Goal: Task Accomplishment & Management: Manage account settings

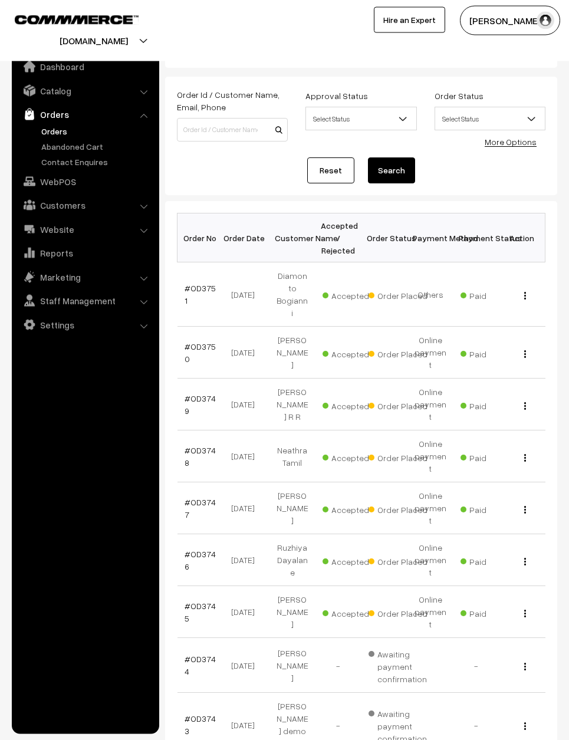
scroll to position [33, 0]
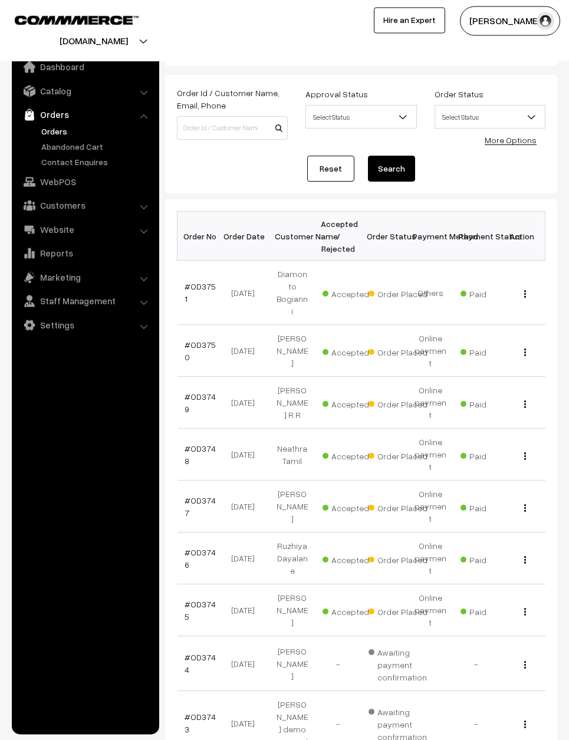
click at [210, 495] on link "#OD3747" at bounding box center [200, 506] width 31 height 22
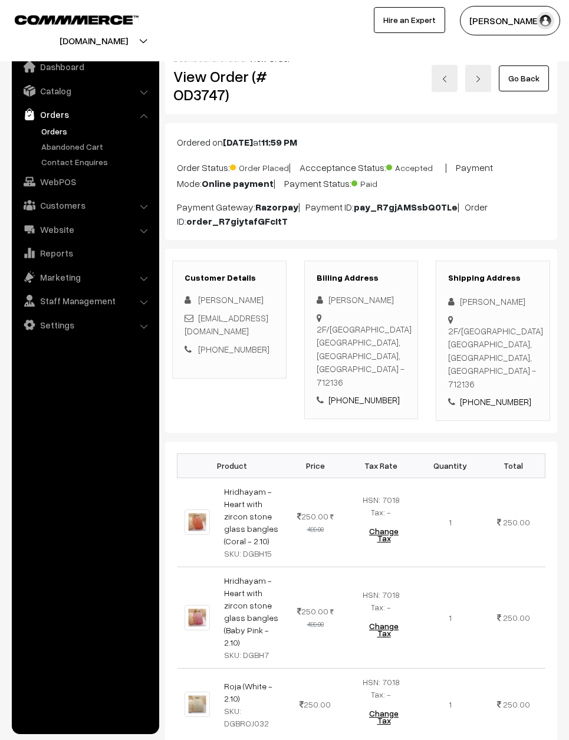
click at [538, 77] on link "Go Back" at bounding box center [524, 78] width 50 height 26
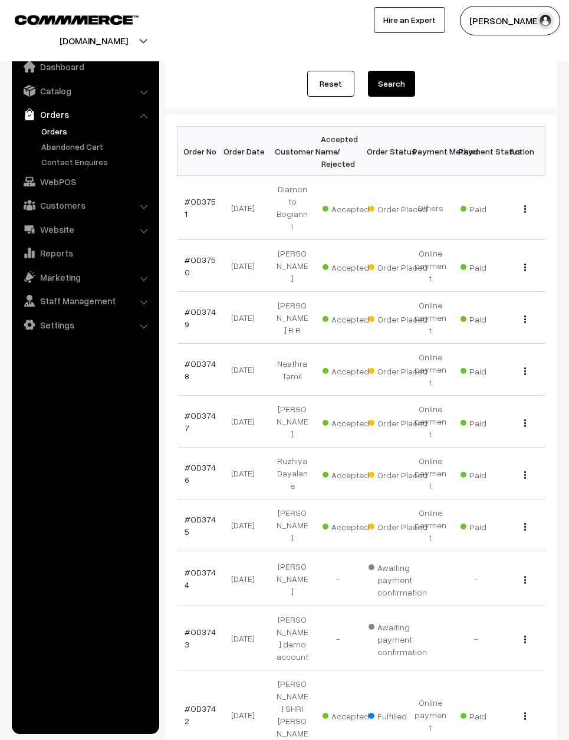
scroll to position [117, 0]
click at [200, 515] on link "#OD3745" at bounding box center [200, 526] width 31 height 22
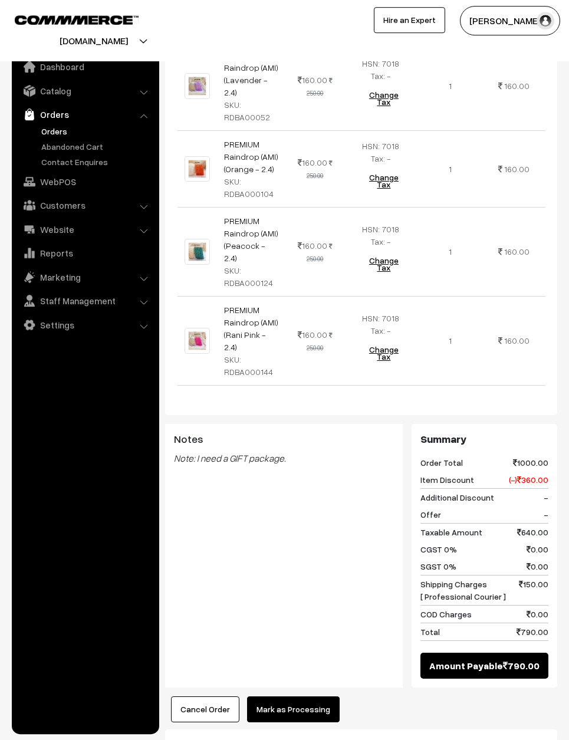
scroll to position [448, 0]
click at [309, 697] on button "Mark as Processing" at bounding box center [293, 710] width 93 height 26
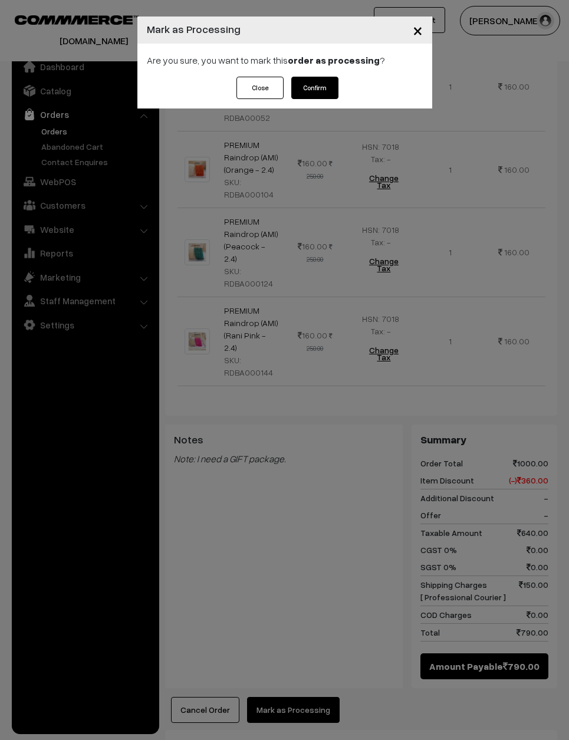
click at [332, 89] on button "Confirm" at bounding box center [314, 88] width 47 height 22
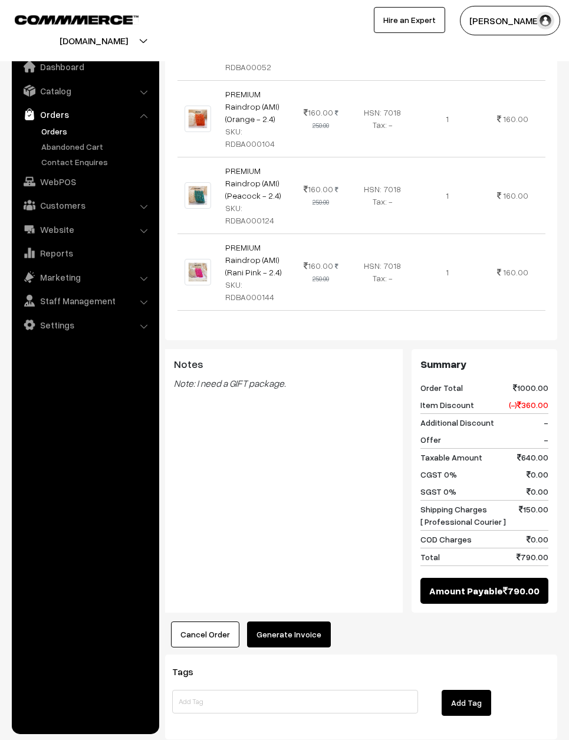
click at [314, 622] on button "Generate Invoice" at bounding box center [289, 635] width 84 height 26
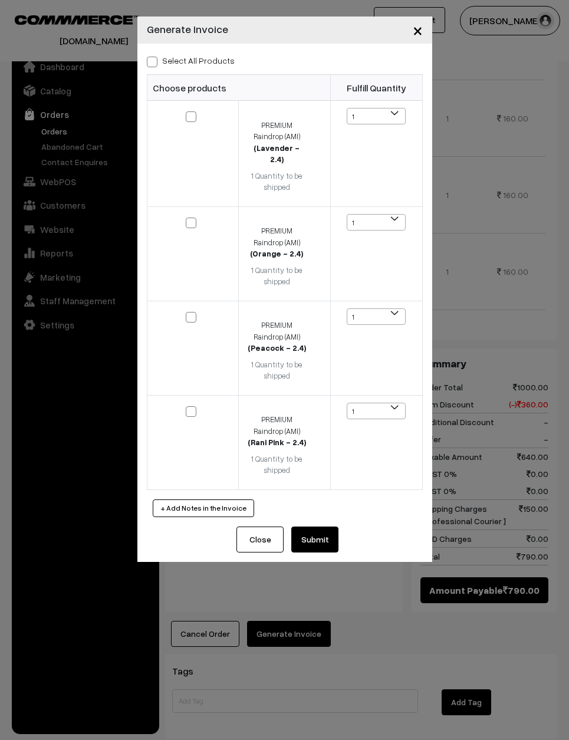
click at [211, 60] on label "Select All Products" at bounding box center [191, 60] width 88 height 12
click at [155, 60] on input "Select All Products" at bounding box center [151, 60] width 8 height 8
checkbox input "true"
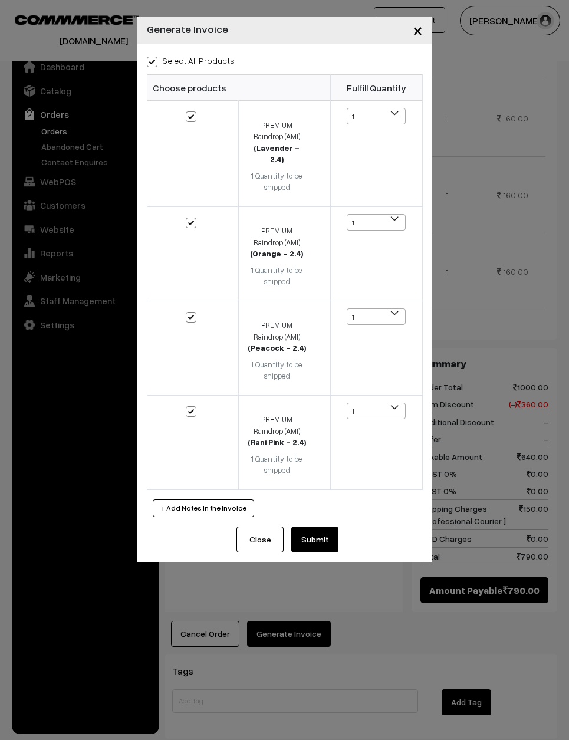
checkbox input "true"
click at [321, 527] on button "Submit" at bounding box center [314, 540] width 47 height 26
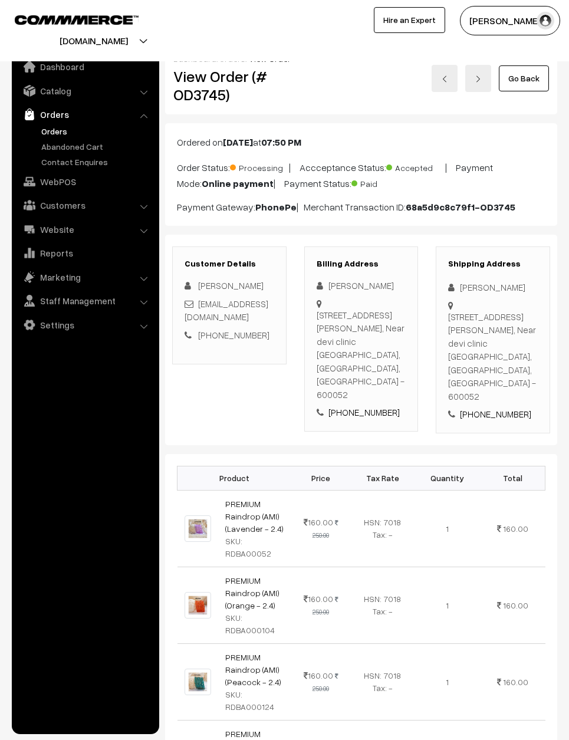
click at [537, 82] on link "Go Back" at bounding box center [524, 78] width 50 height 26
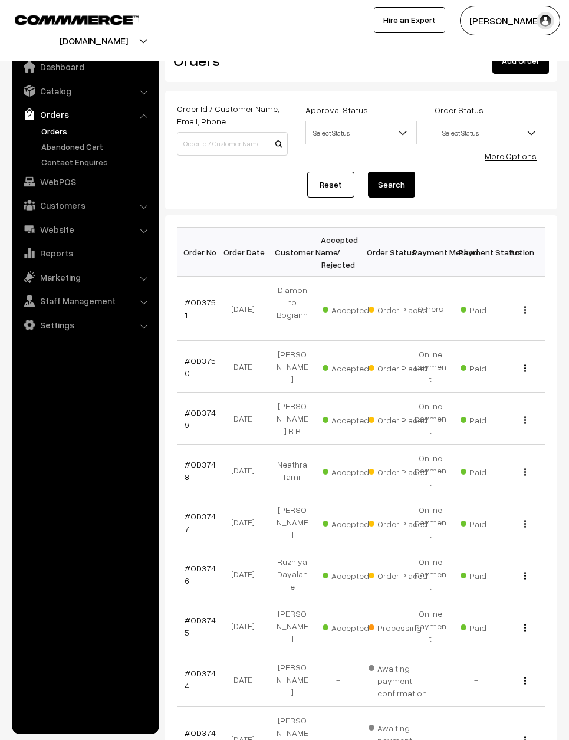
scroll to position [36, 0]
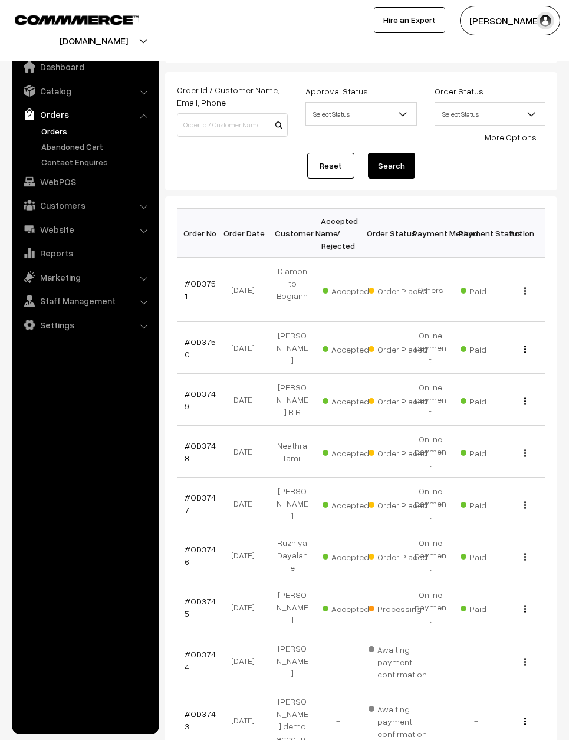
click at [193, 544] on link "#OD3746" at bounding box center [200, 555] width 31 height 22
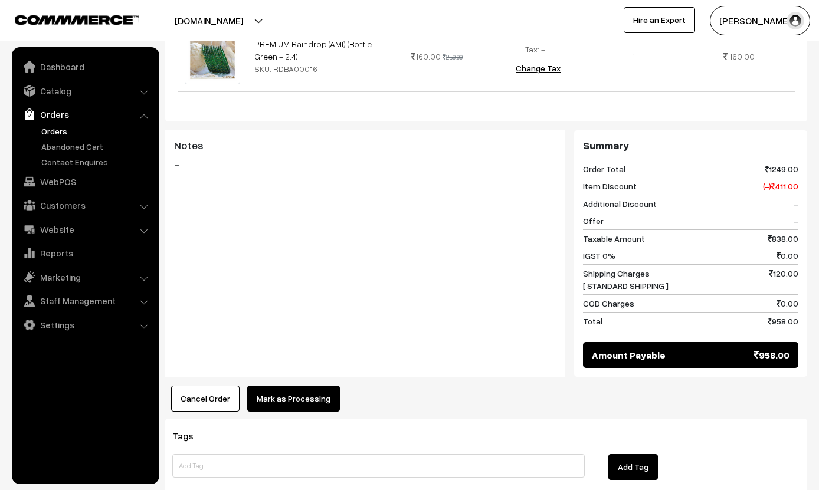
scroll to position [778, 0]
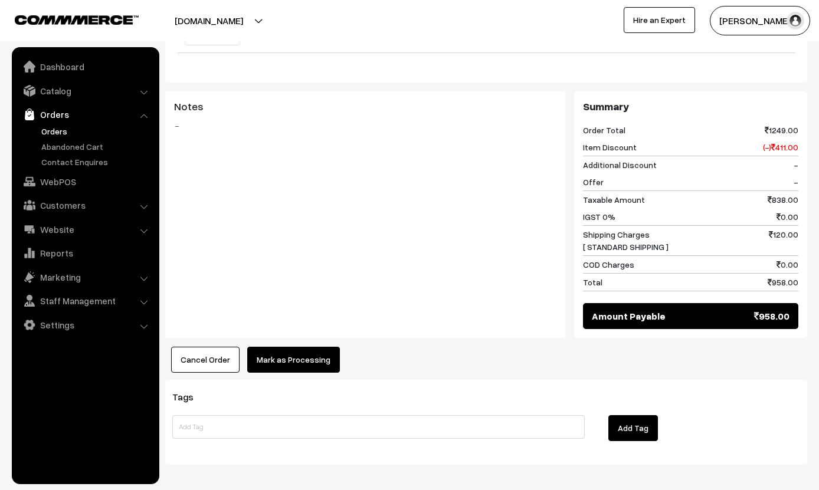
click at [315, 353] on button "Mark as Processing" at bounding box center [293, 360] width 93 height 26
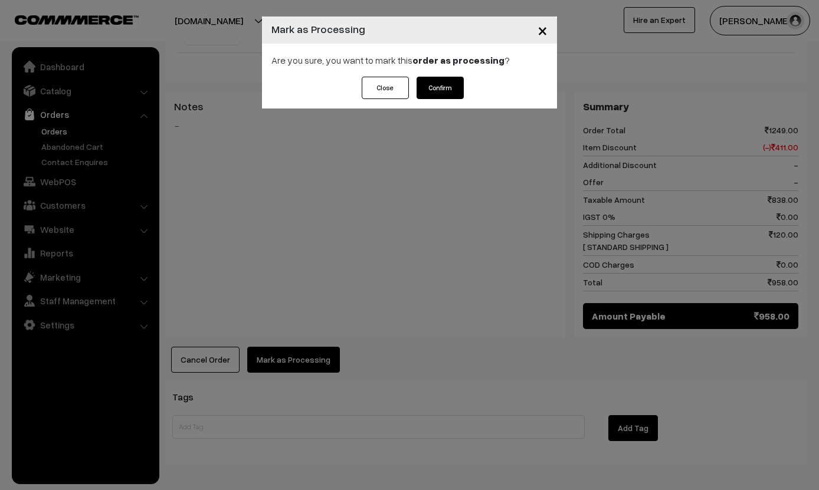
click at [448, 79] on button "Confirm" at bounding box center [439, 88] width 47 height 22
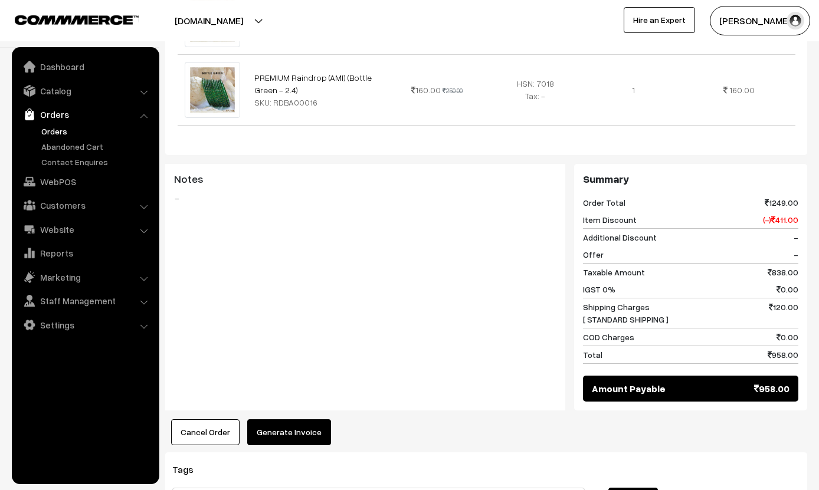
click at [300, 421] on button "Generate Invoice" at bounding box center [289, 432] width 84 height 26
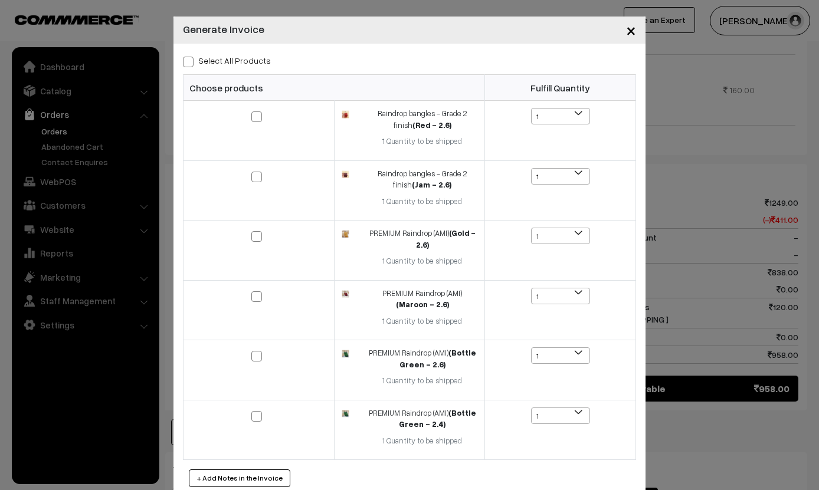
click at [226, 57] on label "Select All Products" at bounding box center [227, 60] width 88 height 12
click at [190, 57] on input "Select All Products" at bounding box center [187, 60] width 8 height 8
checkbox input "true"
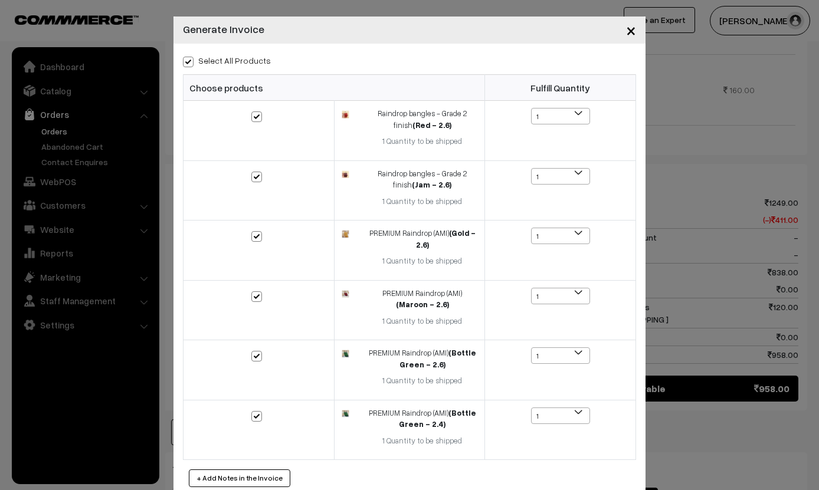
checkbox input "true"
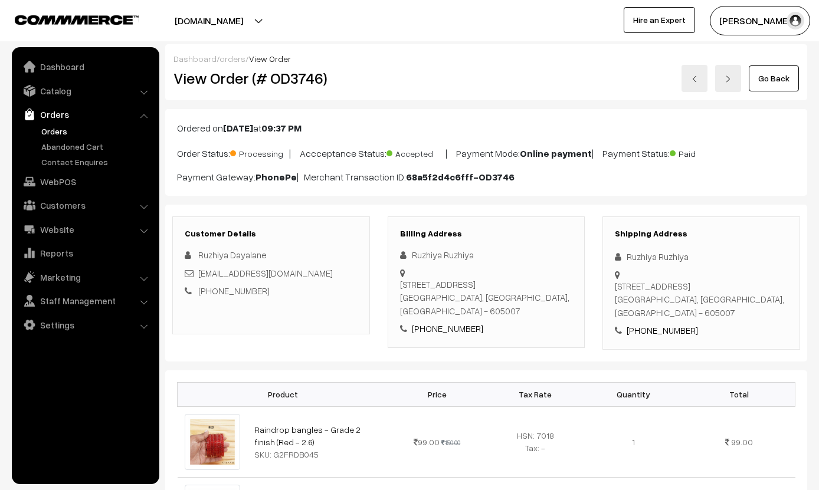
click at [780, 78] on link "Go Back" at bounding box center [773, 78] width 50 height 26
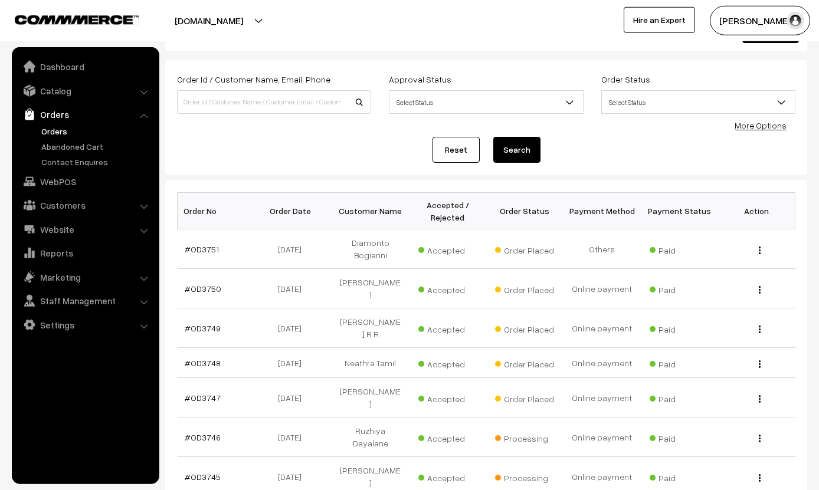
scroll to position [52, 0]
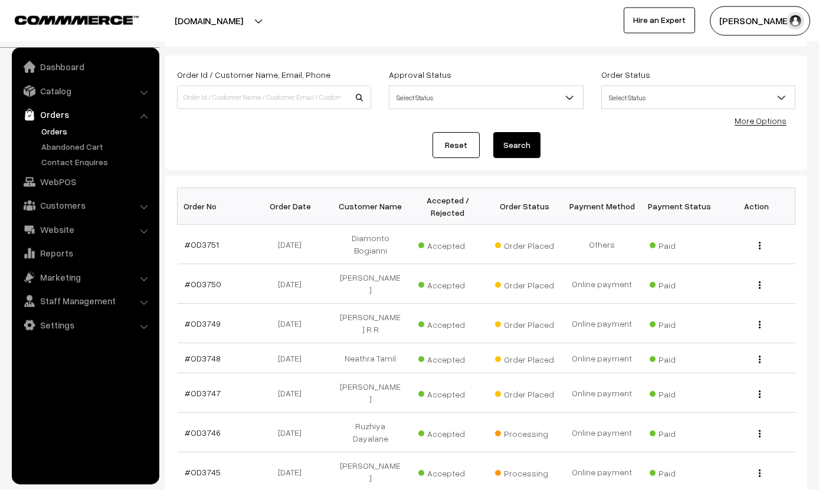
click at [204, 388] on link "#OD3747" at bounding box center [203, 393] width 36 height 10
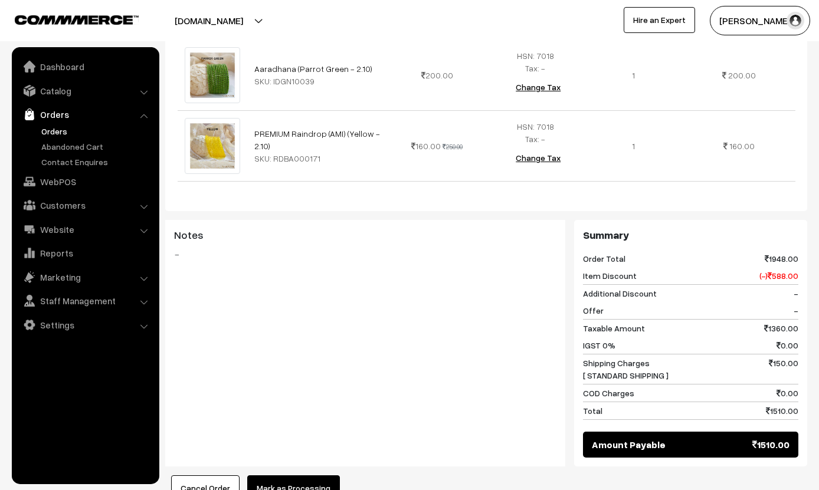
click at [324, 478] on button "Mark as Processing" at bounding box center [293, 488] width 93 height 26
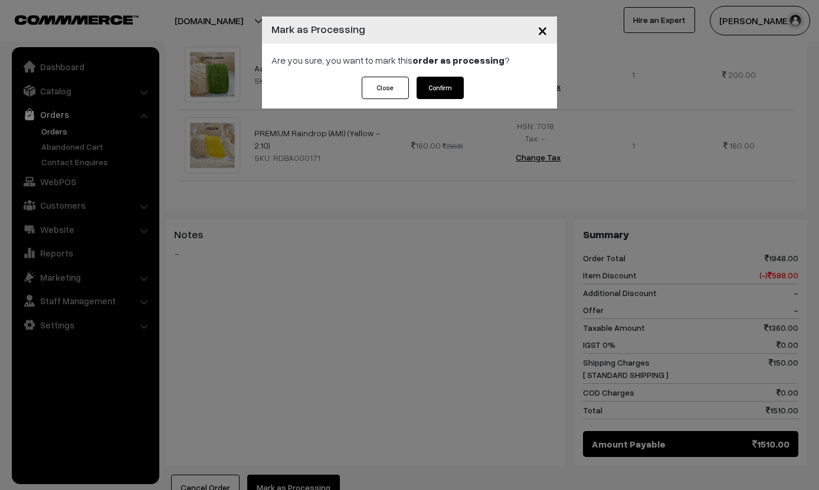
click at [442, 77] on button "Confirm" at bounding box center [439, 88] width 47 height 22
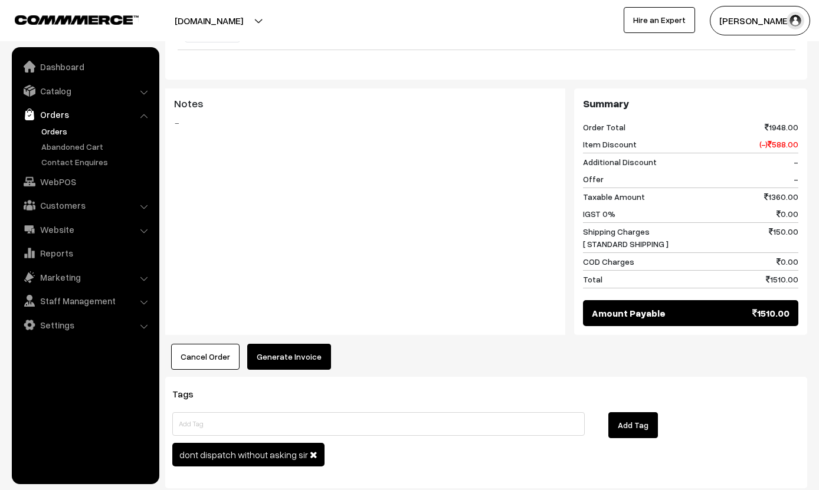
scroll to position [780, 0]
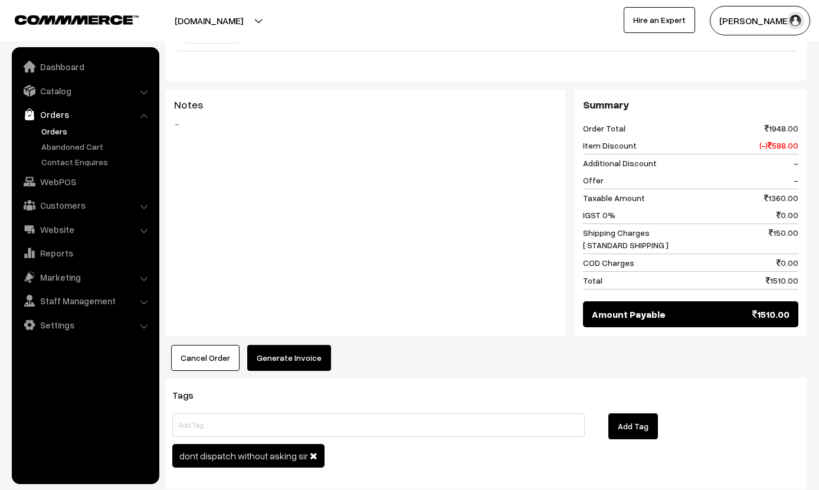
click at [301, 347] on button "Generate Invoice" at bounding box center [289, 358] width 84 height 26
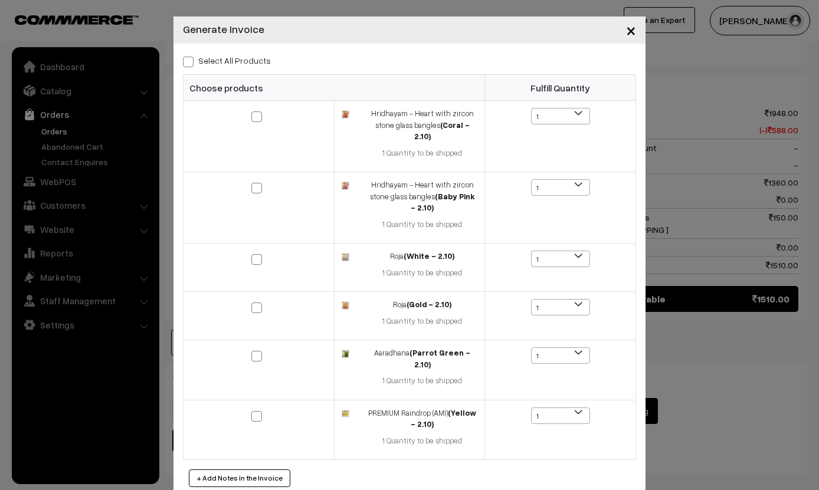
scroll to position [805, 0]
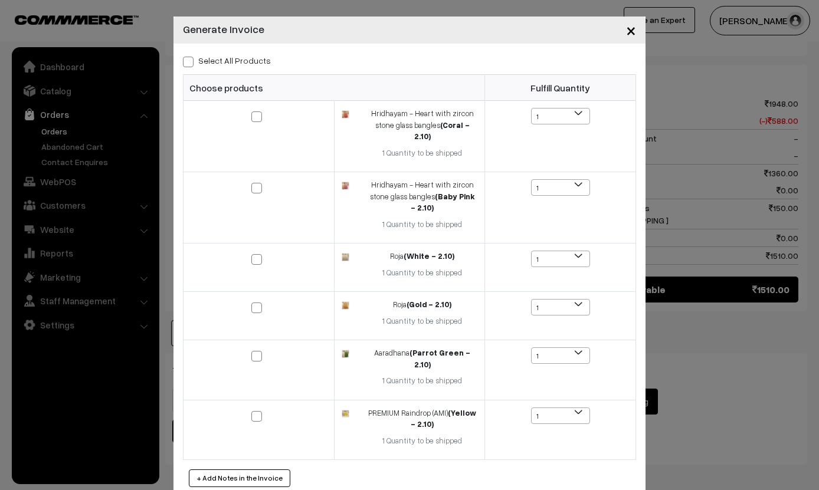
click at [226, 59] on label "Select All Products" at bounding box center [227, 60] width 88 height 12
click at [190, 59] on input "Select All Products" at bounding box center [187, 60] width 8 height 8
checkbox input "true"
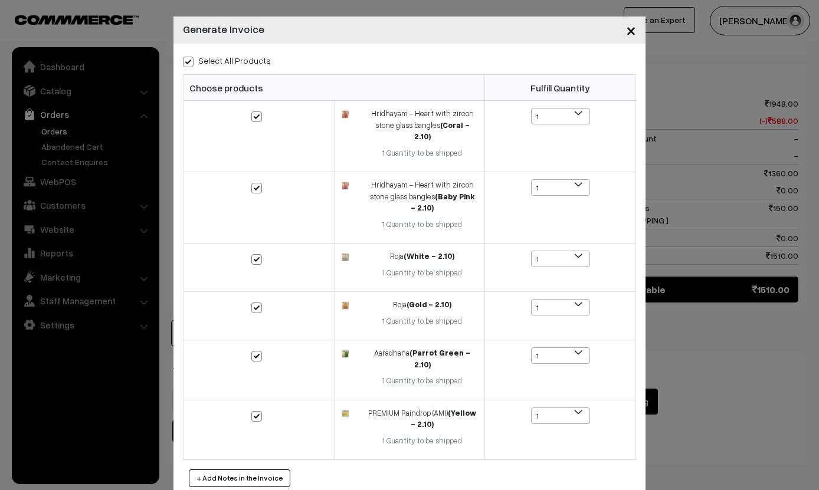
checkbox input "true"
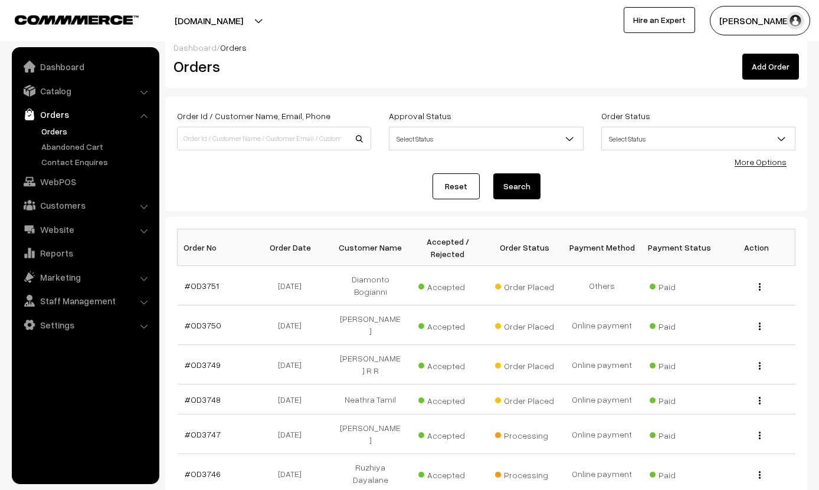
scroll to position [10, 0]
click at [208, 396] on link "#OD3748" at bounding box center [203, 401] width 36 height 10
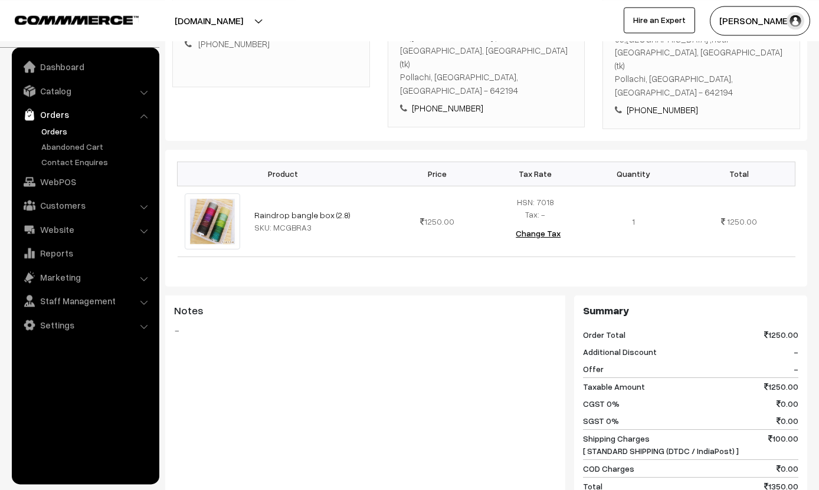
scroll to position [265, 0]
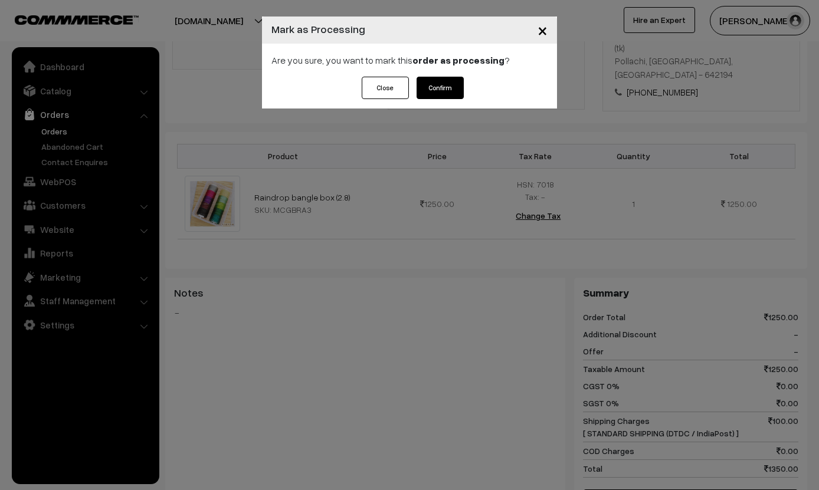
click at [448, 91] on button "Confirm" at bounding box center [439, 88] width 47 height 22
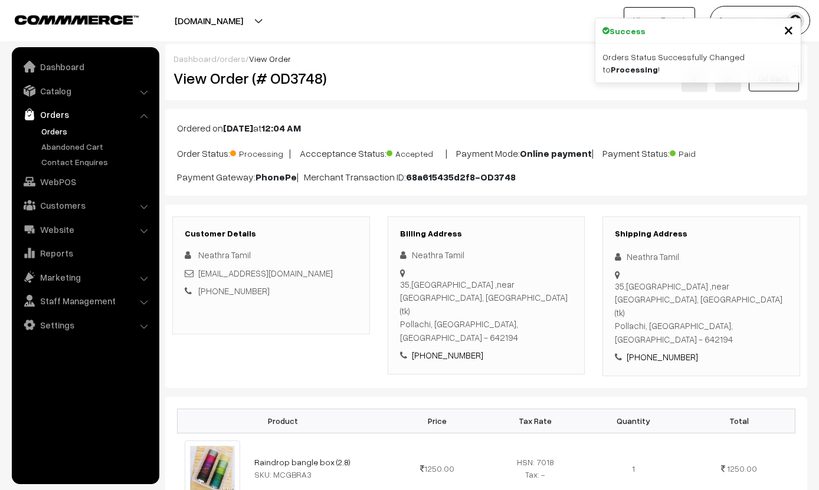
scroll to position [392, 0]
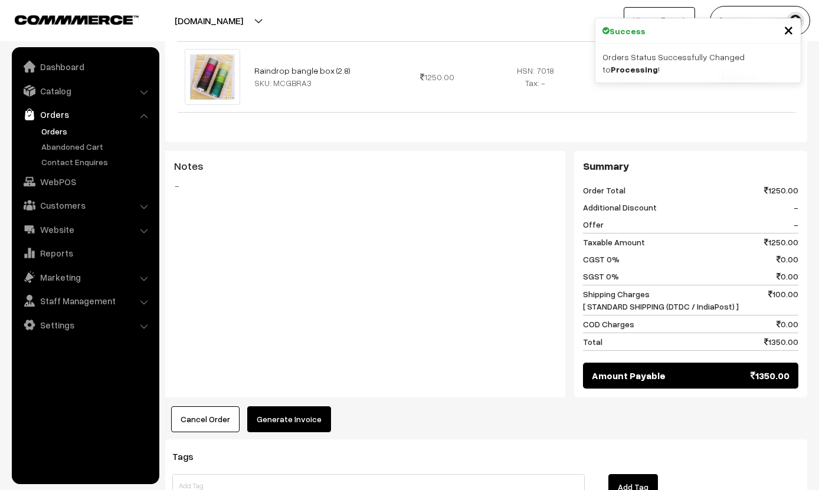
click at [306, 406] on button "Generate Invoice" at bounding box center [289, 419] width 84 height 26
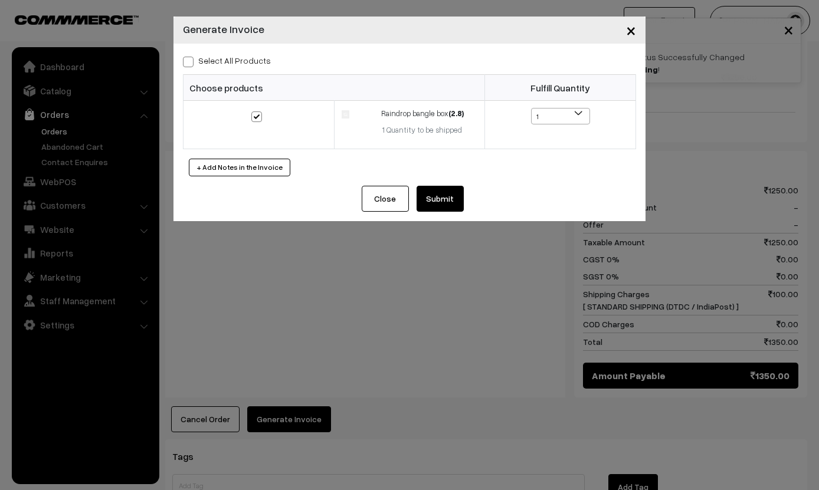
click at [264, 54] on label "Select All Products" at bounding box center [227, 60] width 88 height 12
click at [190, 56] on input "Select All Products" at bounding box center [187, 60] width 8 height 8
checkbox input "true"
click at [454, 190] on button "Submit" at bounding box center [439, 199] width 47 height 26
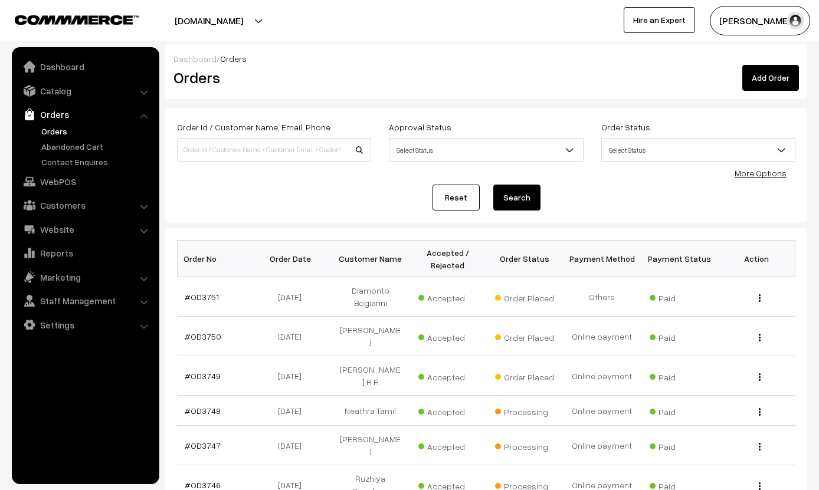
click at [760, 293] on button "button" at bounding box center [759, 297] width 3 height 9
click at [732, 305] on link "View" at bounding box center [706, 314] width 100 height 26
click at [760, 302] on img "button" at bounding box center [759, 298] width 2 height 8
click at [750, 297] on div "View" at bounding box center [756, 297] width 63 height 12
click at [754, 295] on div "View" at bounding box center [756, 297] width 63 height 12
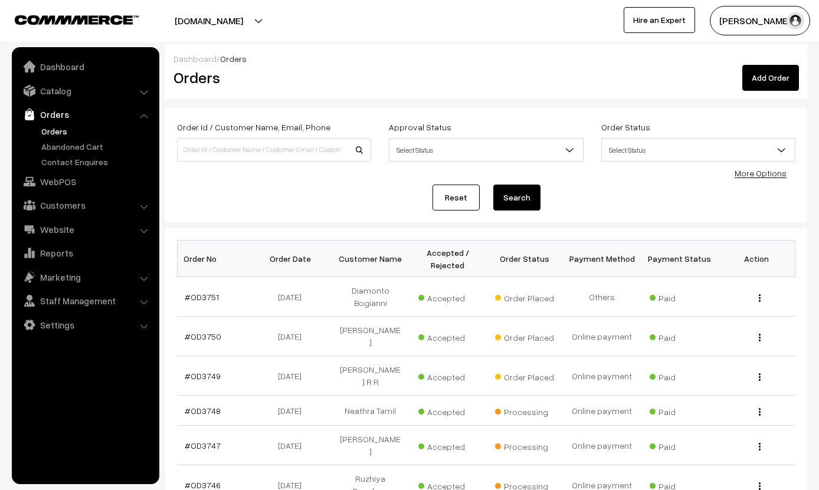
click at [754, 296] on div "View" at bounding box center [756, 297] width 63 height 12
click at [762, 293] on div "View" at bounding box center [756, 297] width 63 height 12
click at [760, 296] on button "button" at bounding box center [759, 297] width 3 height 9
click at [754, 296] on div "View" at bounding box center [756, 297] width 63 height 12
click at [748, 293] on div "View" at bounding box center [756, 297] width 63 height 12
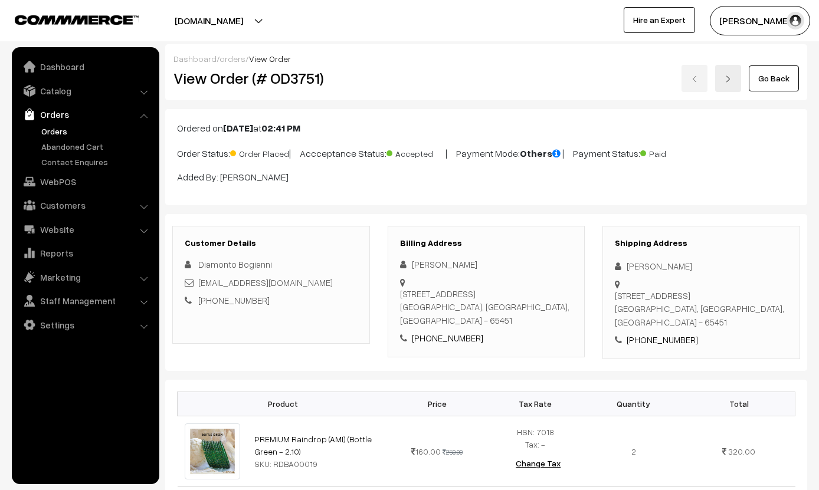
click at [782, 66] on link "Go Back" at bounding box center [773, 78] width 50 height 26
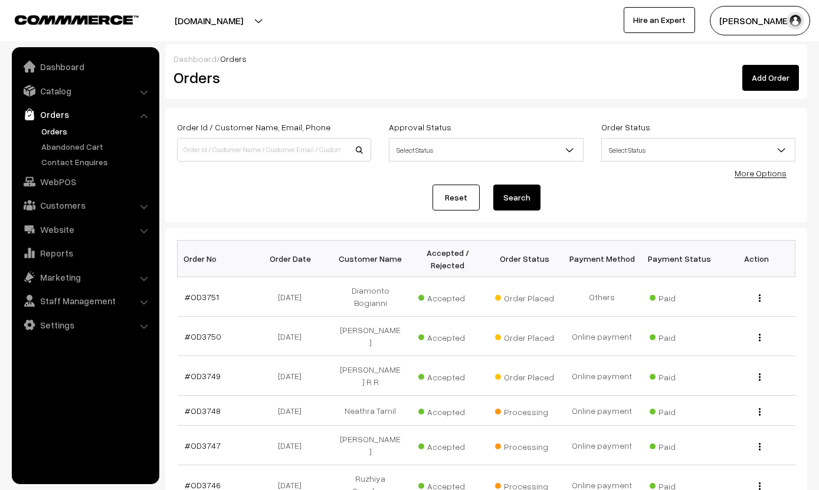
click at [212, 371] on link "#OD3749" at bounding box center [203, 376] width 36 height 10
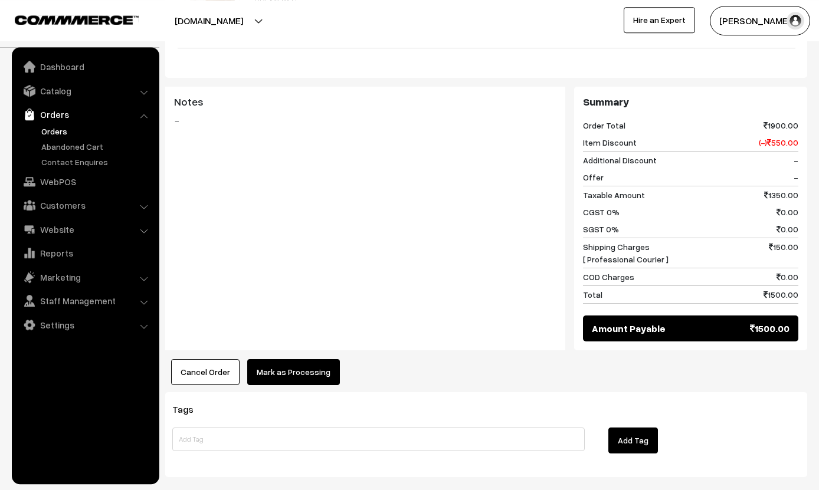
scroll to position [654, 0]
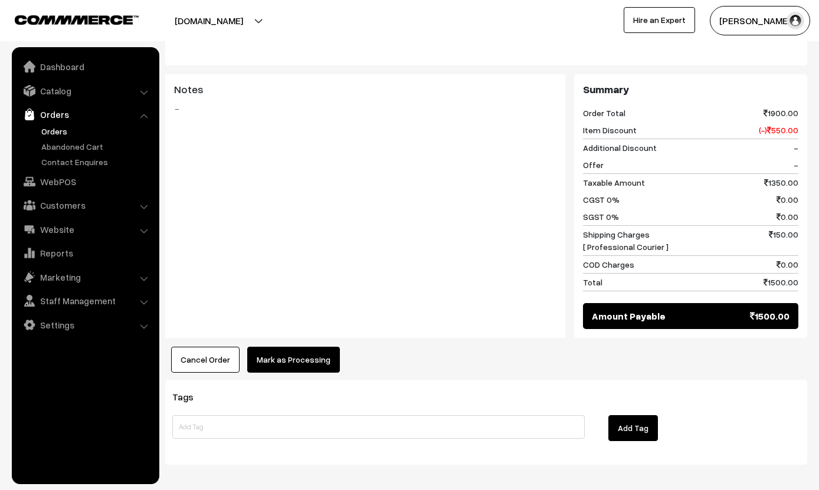
click at [315, 347] on button "Mark as Processing" at bounding box center [293, 360] width 93 height 26
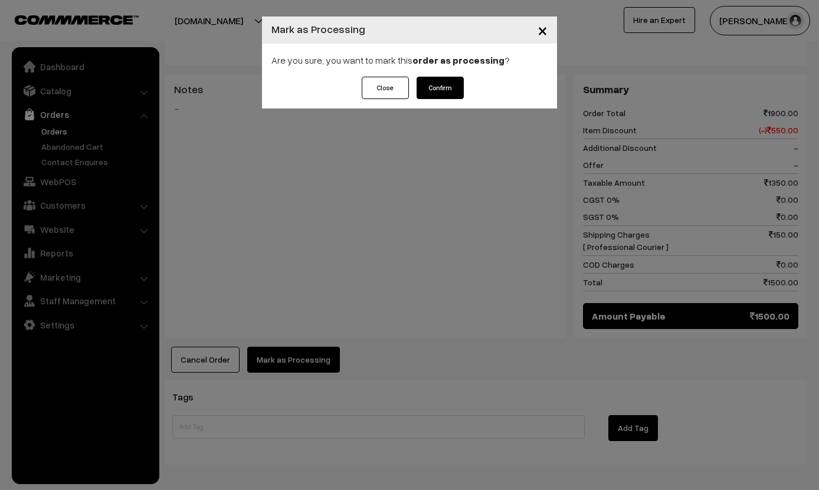
click at [447, 71] on div "Are you sure, you want to mark this order as processing ?" at bounding box center [409, 60] width 295 height 33
click at [453, 82] on button "Confirm" at bounding box center [439, 88] width 47 height 22
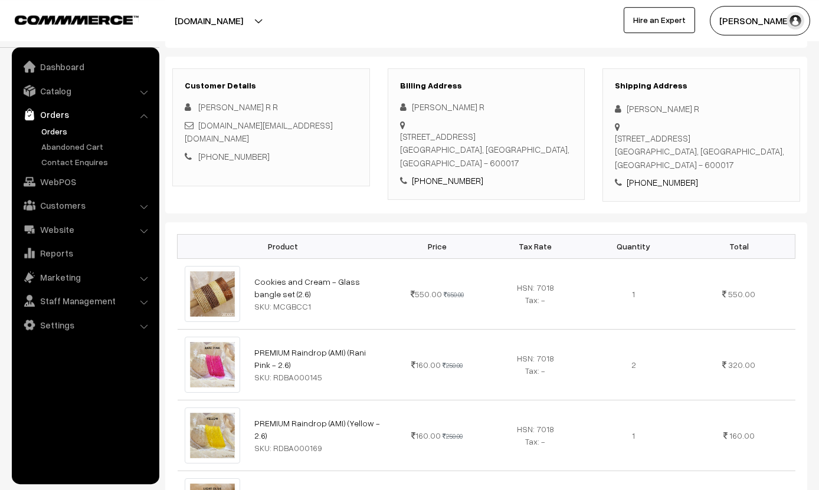
scroll to position [654, 0]
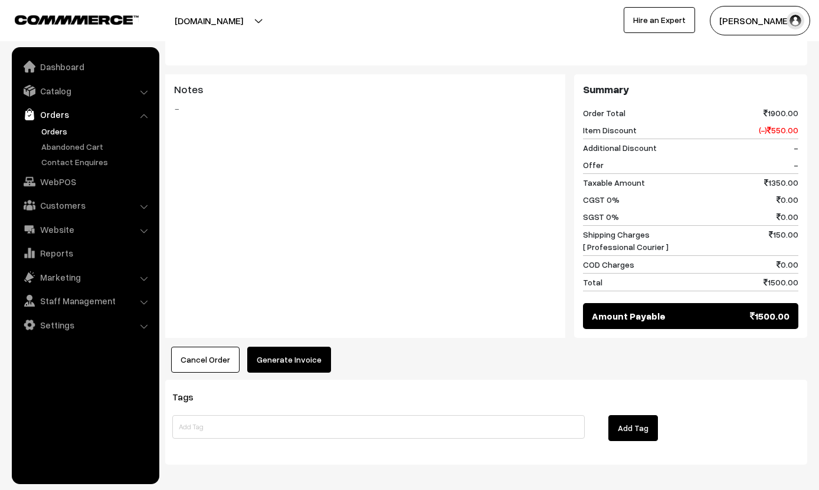
click at [290, 351] on button "Generate Invoice" at bounding box center [289, 360] width 84 height 26
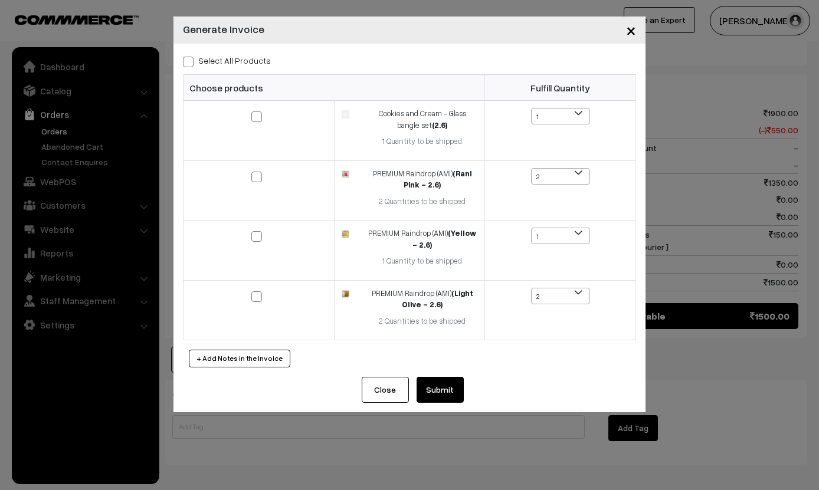
click at [255, 58] on label "Select All Products" at bounding box center [227, 60] width 88 height 12
click at [190, 58] on input "Select All Products" at bounding box center [187, 60] width 8 height 8
checkbox input "true"
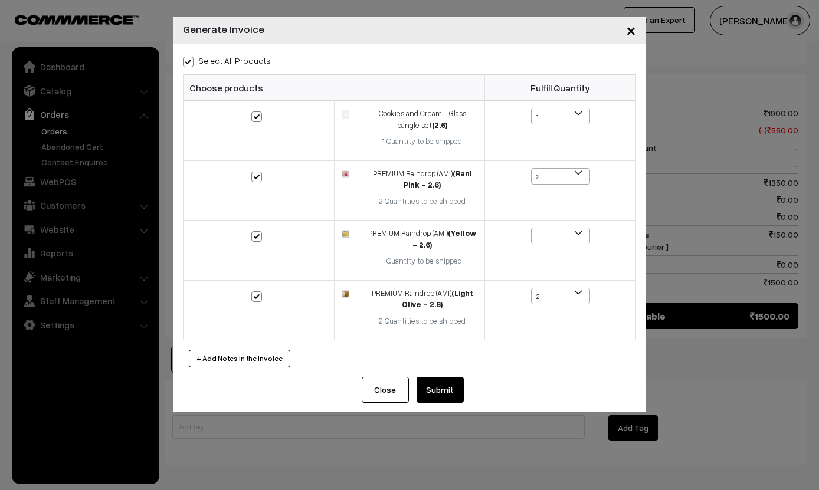
checkbox input "true"
click at [456, 377] on button "Submit" at bounding box center [439, 390] width 47 height 26
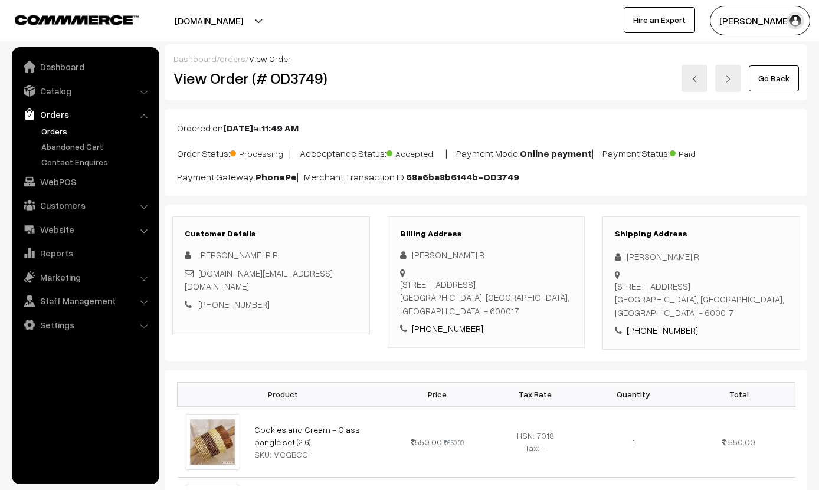
click at [780, 83] on link "Go Back" at bounding box center [773, 78] width 50 height 26
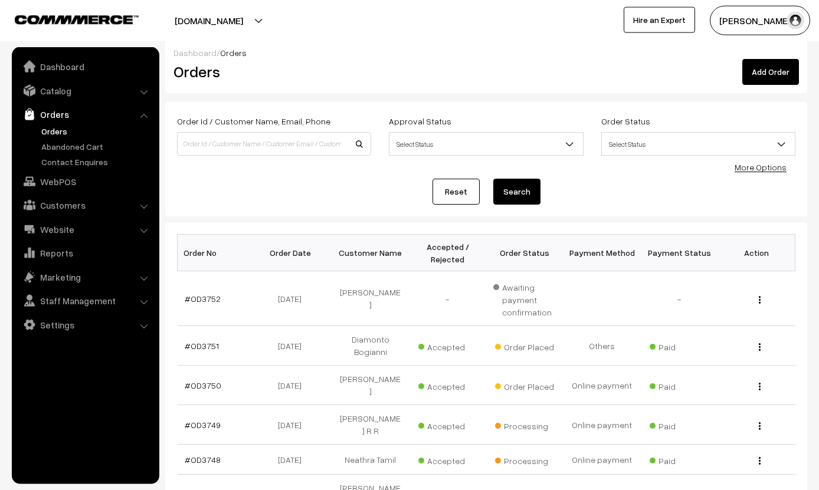
scroll to position [6, 0]
click at [212, 380] on link "#OD3750" at bounding box center [203, 385] width 37 height 10
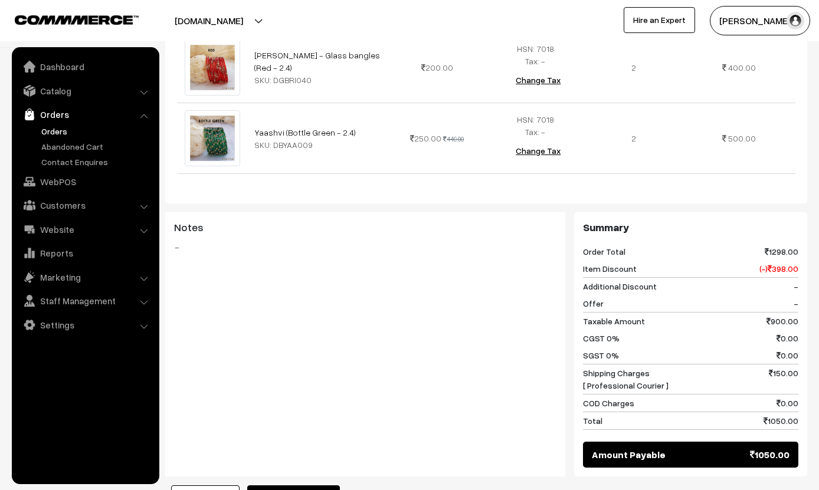
scroll to position [394, 0]
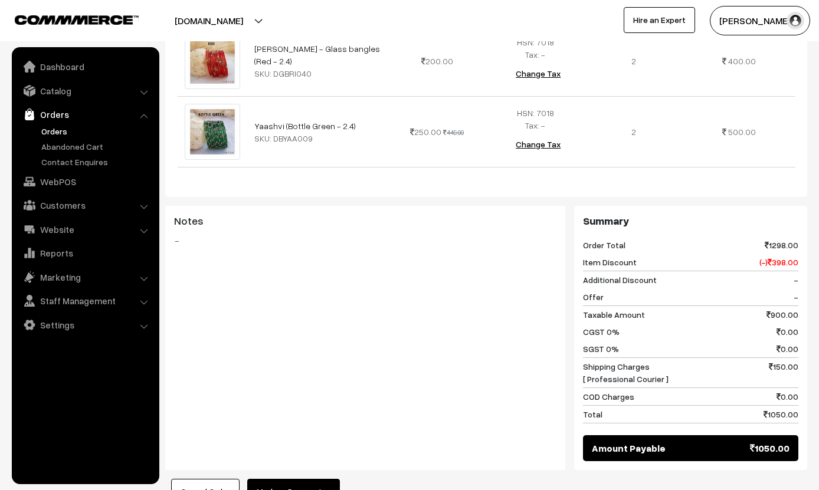
click at [313, 479] on button "Mark as Processing" at bounding box center [293, 492] width 93 height 26
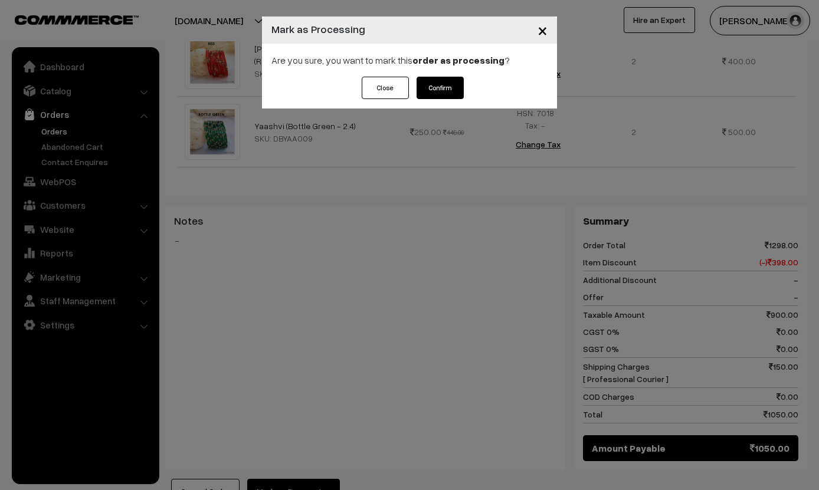
click at [443, 88] on button "Confirm" at bounding box center [439, 88] width 47 height 22
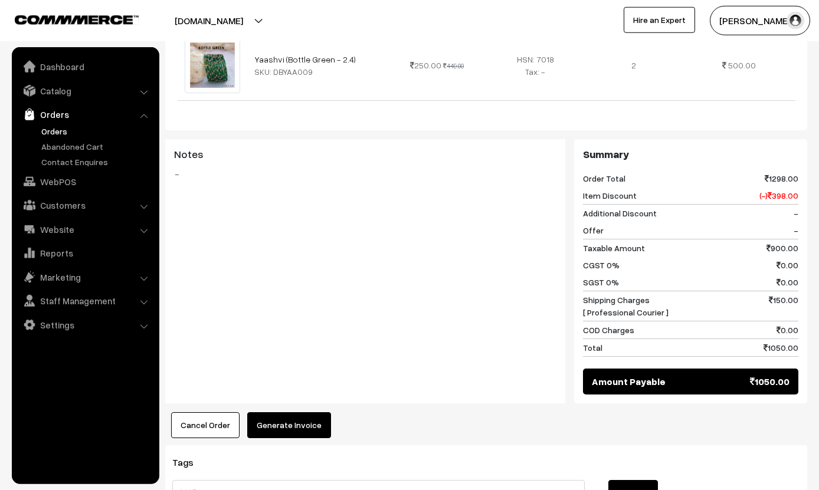
click at [301, 412] on button "Generate Invoice" at bounding box center [289, 425] width 84 height 26
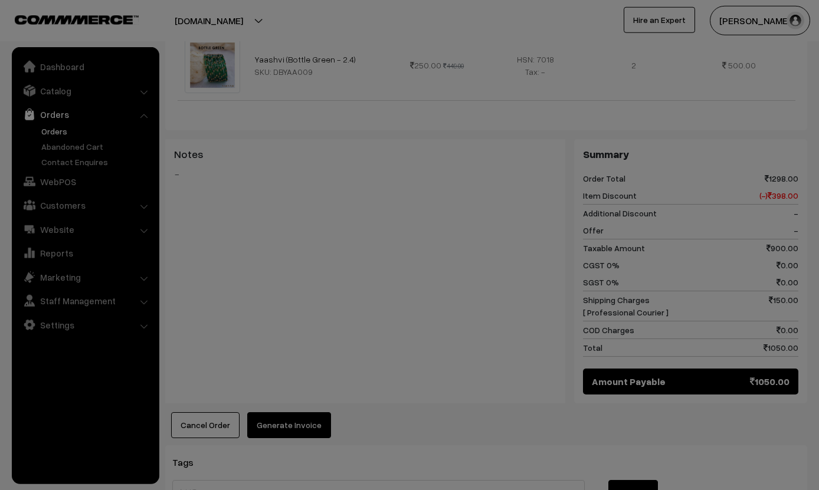
scroll to position [461, 0]
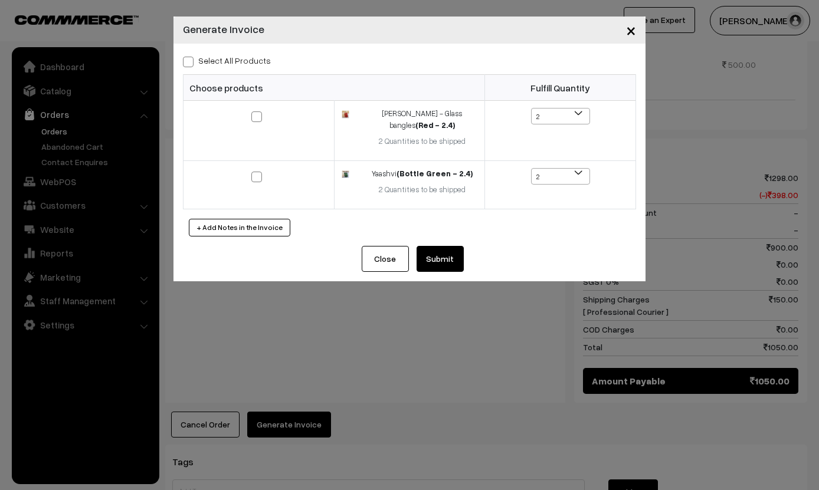
click at [251, 54] on label "Select All Products" at bounding box center [227, 60] width 88 height 12
click at [190, 56] on input "Select All Products" at bounding box center [187, 60] width 8 height 8
checkbox input "true"
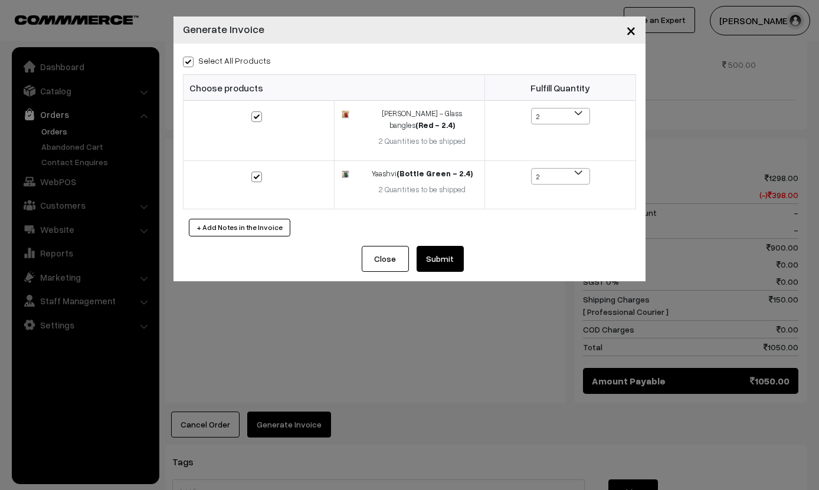
click at [456, 230] on div "Select All Products Choose products Fulfill Quantity 2 1 2 2 1" at bounding box center [409, 145] width 472 height 202
click at [451, 246] on button "Submit" at bounding box center [439, 259] width 47 height 26
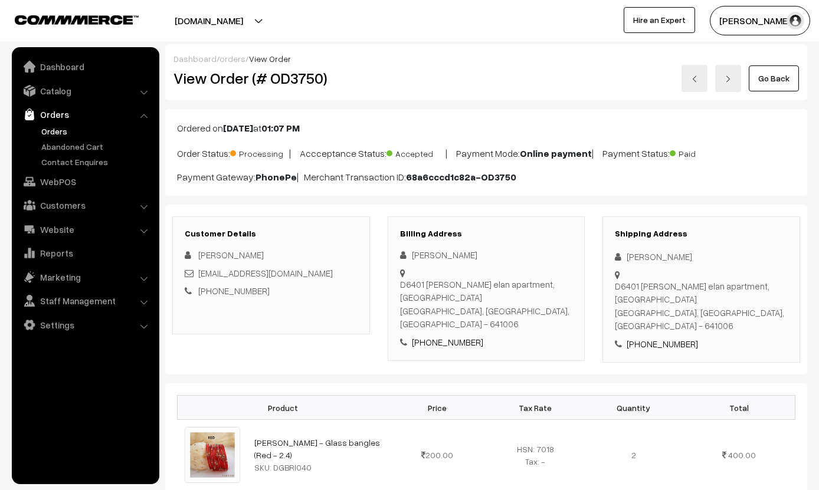
click at [785, 74] on link "Go Back" at bounding box center [773, 78] width 50 height 26
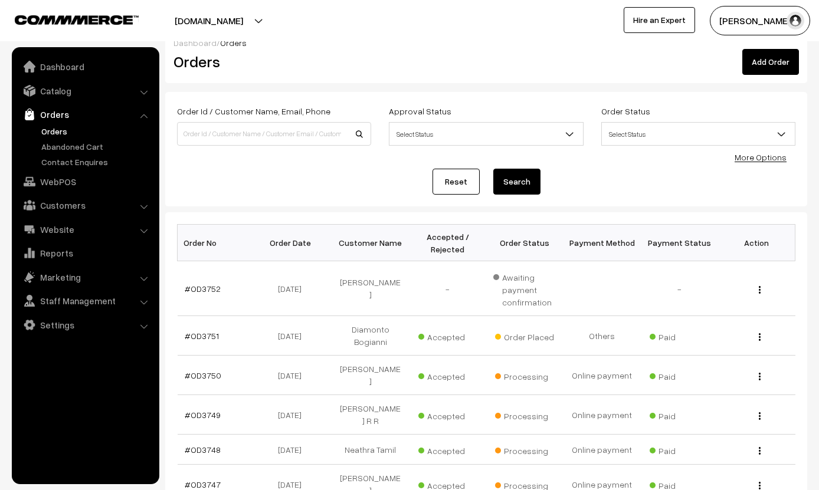
scroll to position [22, 0]
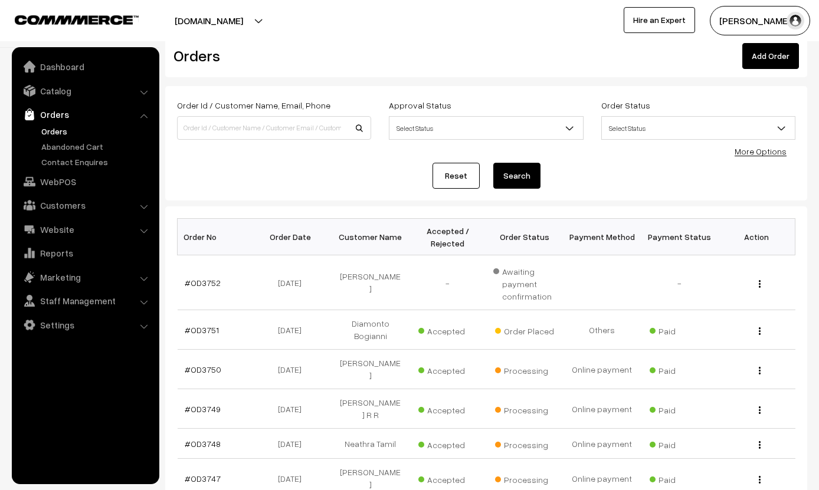
click at [201, 320] on td "#OD3751" at bounding box center [216, 330] width 77 height 40
click at [210, 312] on td "#OD3751" at bounding box center [216, 330] width 77 height 40
click at [766, 317] on td "View" at bounding box center [756, 330] width 77 height 40
click at [763, 323] on td "View" at bounding box center [756, 330] width 77 height 40
click at [763, 328] on div "View" at bounding box center [756, 330] width 63 height 12
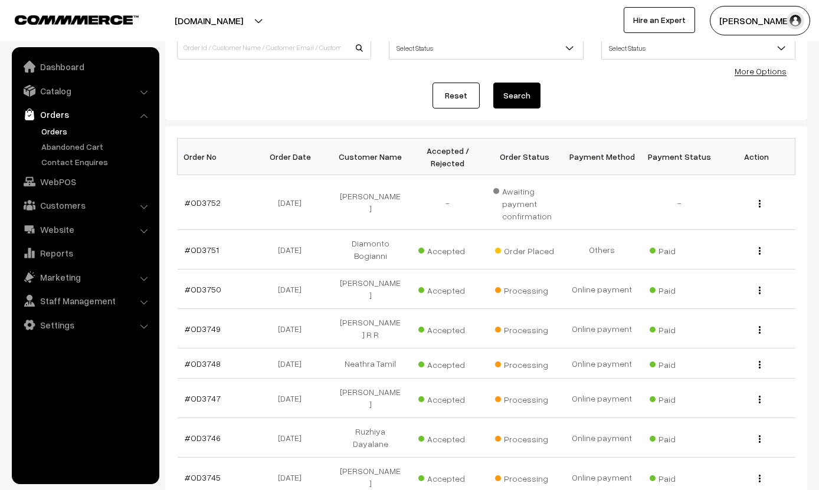
scroll to position [99, 0]
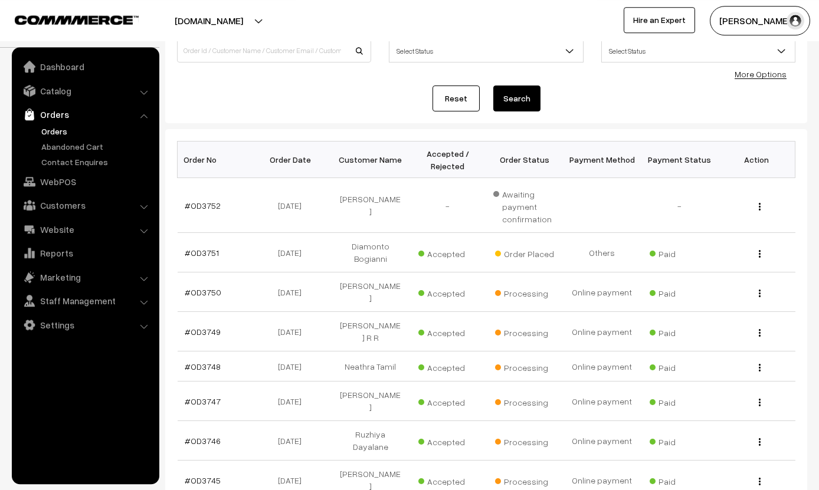
click at [201, 249] on link "#OD3751" at bounding box center [202, 253] width 34 height 10
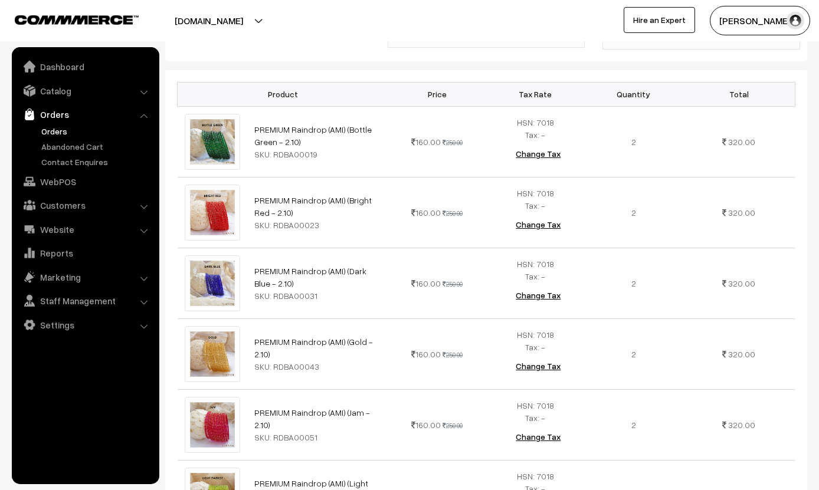
scroll to position [311, 0]
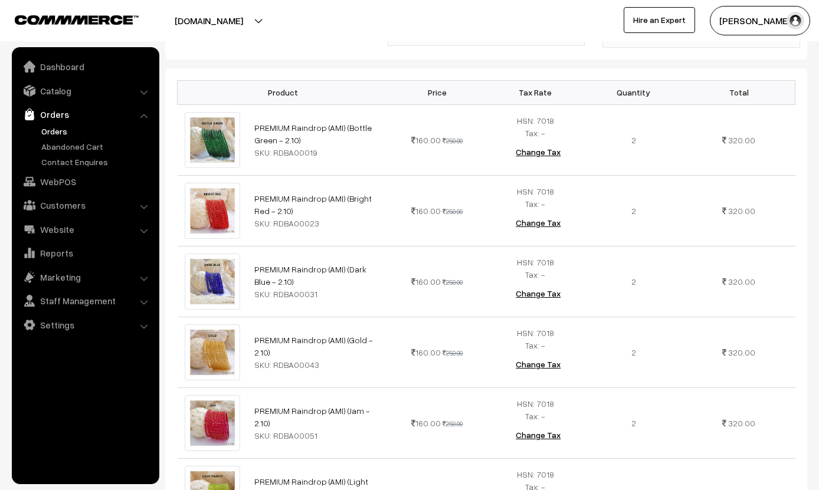
click at [46, 484] on ul "Dashboard Catalog" at bounding box center [85, 265] width 147 height 437
click at [71, 484] on ul "Dashboard Catalog" at bounding box center [85, 265] width 147 height 437
click at [117, 480] on ul "Dashboard Catalog" at bounding box center [85, 265] width 147 height 437
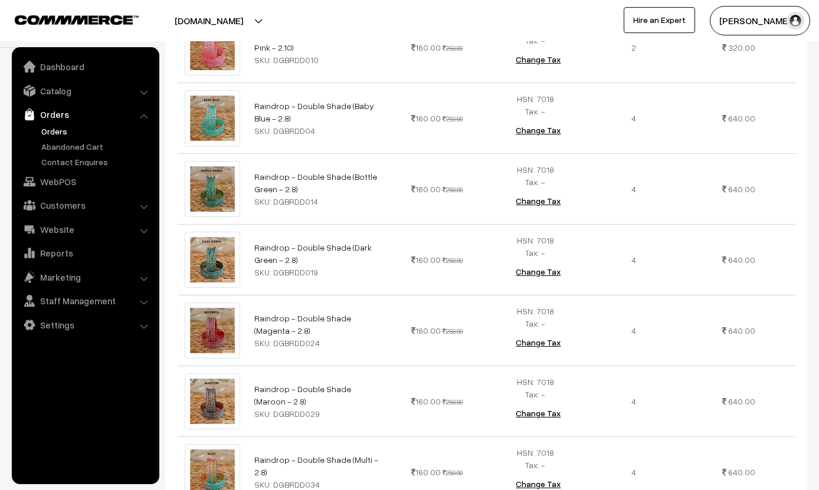
scroll to position [2673, 0]
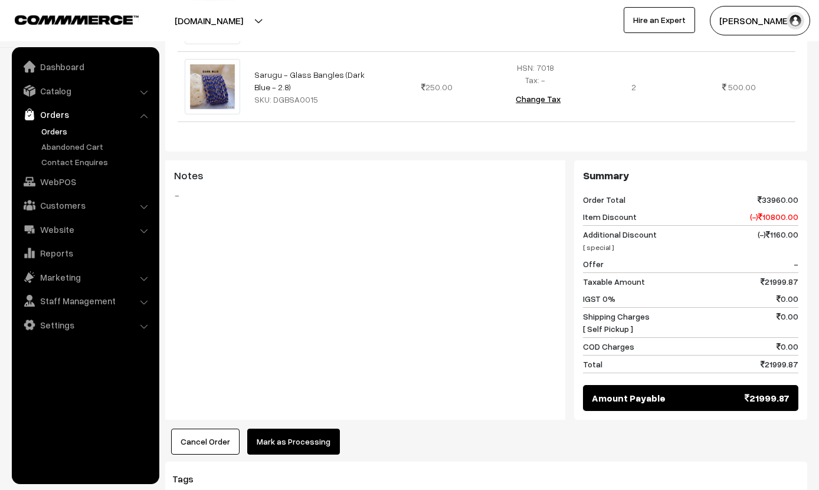
click at [320, 429] on button "Mark as Processing" at bounding box center [293, 442] width 93 height 26
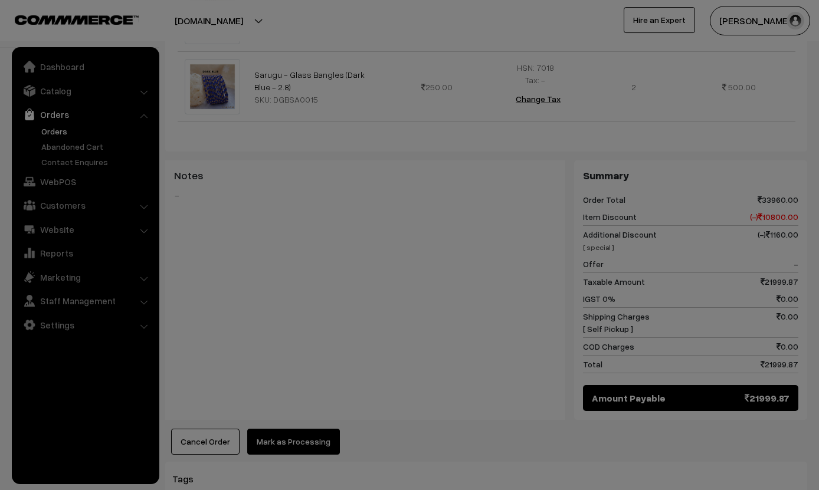
scroll to position [3690, 0]
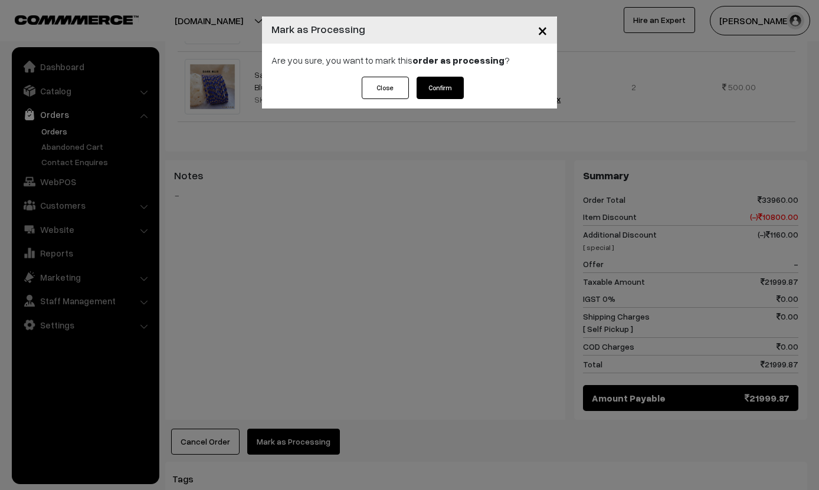
click at [459, 69] on div "Are you sure, you want to mark this order as processing ?" at bounding box center [409, 60] width 295 height 33
click at [445, 91] on button "Confirm" at bounding box center [439, 88] width 47 height 22
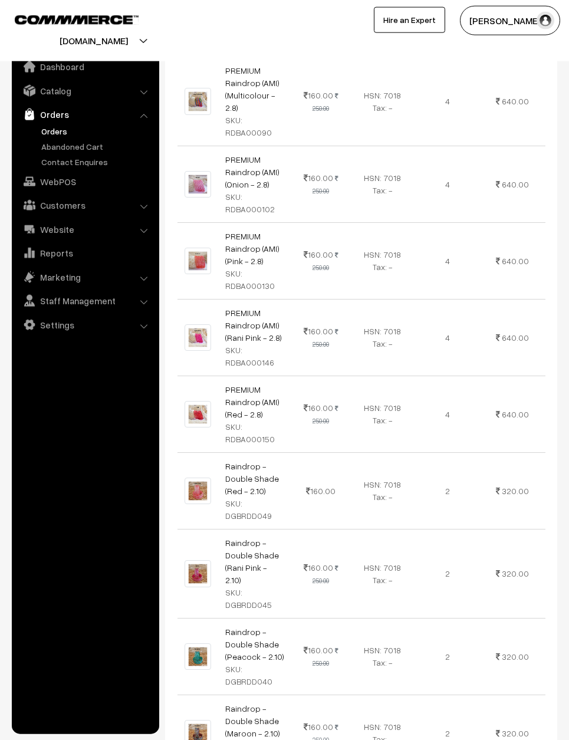
scroll to position [2240, 0]
